Goal: Information Seeking & Learning: Learn about a topic

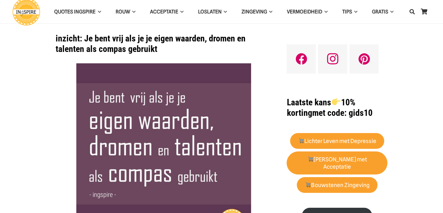
scroll to position [1, 0]
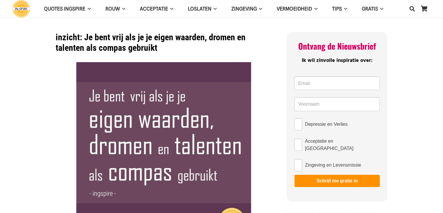
drag, startPoint x: 175, startPoint y: 56, endPoint x: 130, endPoint y: 49, distance: 45.1
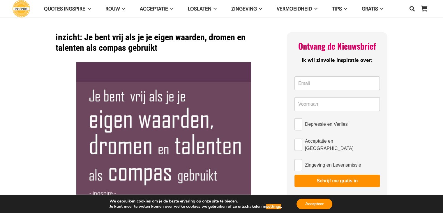
drag, startPoint x: 157, startPoint y: 44, endPoint x: 69, endPoint y: 45, distance: 88.5
click at [69, 45] on h1 "inzicht: Je bent vrij als je je eigen waarden, dromen en talenten als compas ge…" at bounding box center [164, 42] width 216 height 21
drag, startPoint x: 57, startPoint y: 37, endPoint x: 90, endPoint y: 39, distance: 32.7
click at [90, 39] on h1 "inzicht: Je bent vrij als je je eigen waarden, dromen en talenten als compas ge…" at bounding box center [164, 42] width 216 height 21
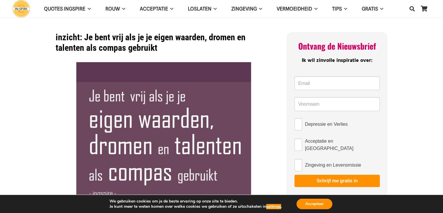
click at [123, 45] on h1 "inzicht: Je bent vrij als je je eigen waarden, dromen en talenten als compas ge…" at bounding box center [164, 42] width 216 height 21
drag, startPoint x: 183, startPoint y: 55, endPoint x: 139, endPoint y: 68, distance: 46.5
click at [308, 204] on button "Accepteer" at bounding box center [314, 203] width 36 height 10
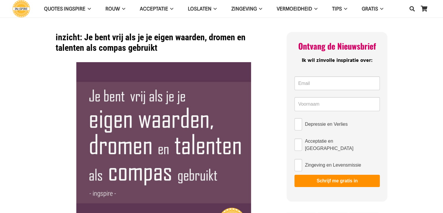
click at [150, 49] on h1 "inzicht: Je bent vrij als je je eigen waarden, dromen en talenten als compas ge…" at bounding box center [164, 42] width 216 height 21
drag, startPoint x: 156, startPoint y: 49, endPoint x: 174, endPoint y: 59, distance: 20.3
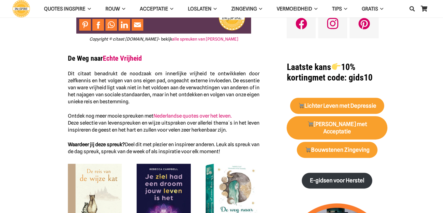
scroll to position [206, 0]
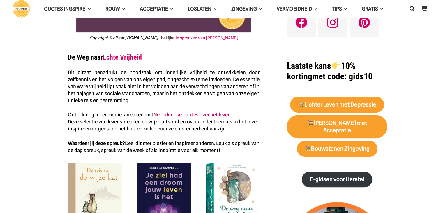
drag, startPoint x: 166, startPoint y: 89, endPoint x: 197, endPoint y: 87, distance: 30.6
click at [203, 84] on p "Dit citaat benadrukt de noodzaak om innerlijke vrijheid te ontwikkelen door zel…" at bounding box center [164, 86] width 192 height 35
